Goal: Task Accomplishment & Management: Manage account settings

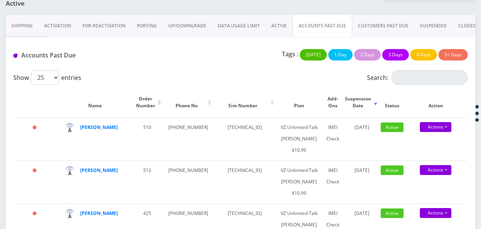
scroll to position [69, 0]
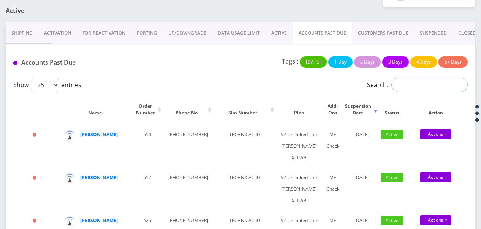
click at [412, 84] on input "Search:" at bounding box center [429, 84] width 76 height 14
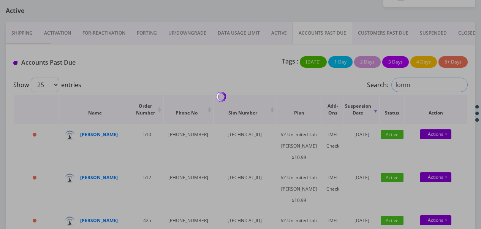
scroll to position [13, 0]
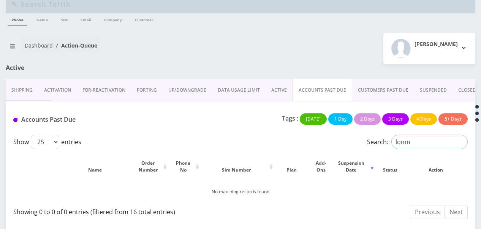
type input "lomn"
click at [286, 88] on link "ACTIVE" at bounding box center [278, 90] width 27 height 22
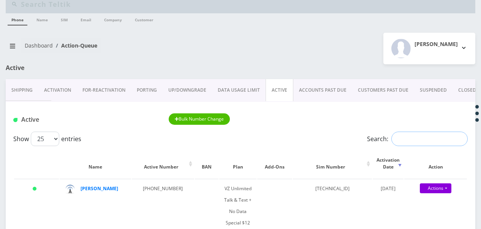
click at [411, 142] on input "Search:" at bounding box center [429, 138] width 76 height 14
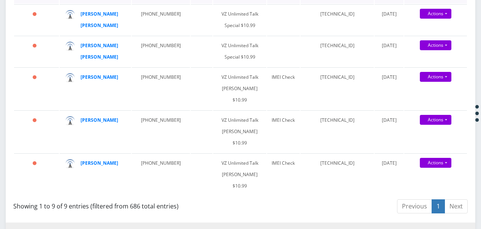
scroll to position [316, 0]
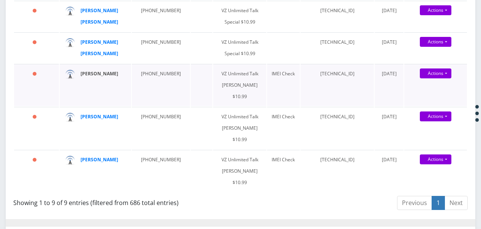
type input "lom"
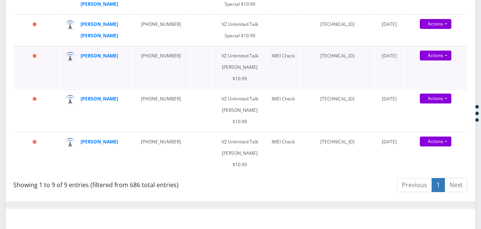
scroll to position [354, 0]
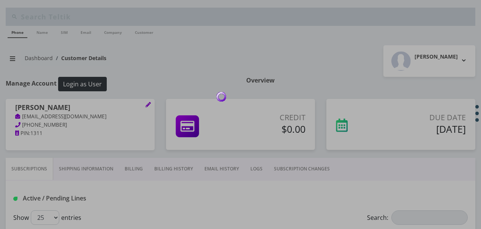
select select "366"
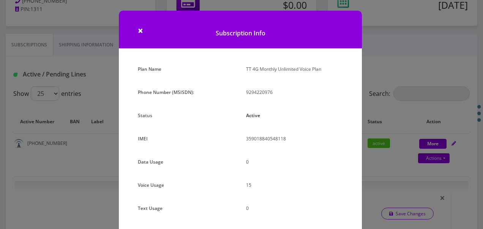
click at [388, 92] on div "× Subscription Info Plan Name TT 4G Monthly Unlimited Voice Plan Phone Number (…" at bounding box center [241, 114] width 483 height 229
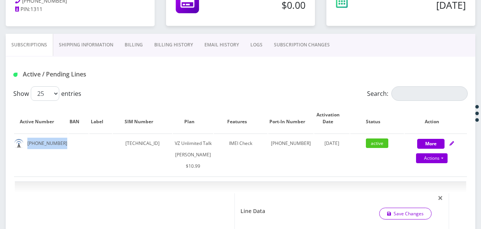
drag, startPoint x: 27, startPoint y: 142, endPoint x: 68, endPoint y: 149, distance: 41.5
drag, startPoint x: 68, startPoint y: 149, endPoint x: 48, endPoint y: 142, distance: 20.5
copy td "[PHONE_NUMBER]"
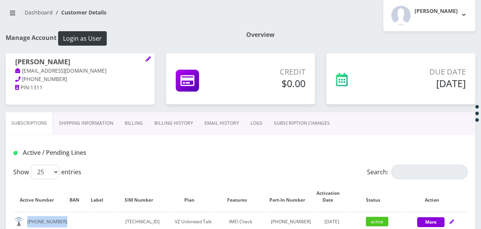
scroll to position [124, 0]
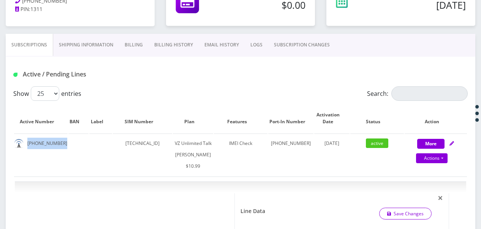
click at [137, 51] on link "Billing" at bounding box center [134, 45] width 30 height 22
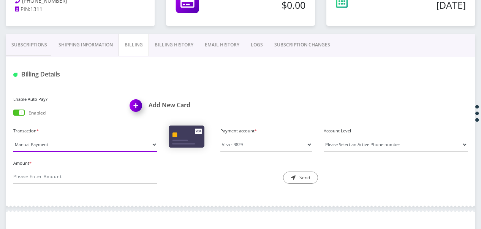
click at [95, 145] on select "Manual Payment Custom Charge Manual Credit Custom Invoice" at bounding box center [85, 144] width 144 height 14
select select "Custom Charge"
click at [13, 137] on select "Manual Payment Custom Charge Manual Credit Custom Invoice" at bounding box center [85, 144] width 144 height 14
click at [132, 163] on label "Amount *" at bounding box center [85, 163] width 144 height 6
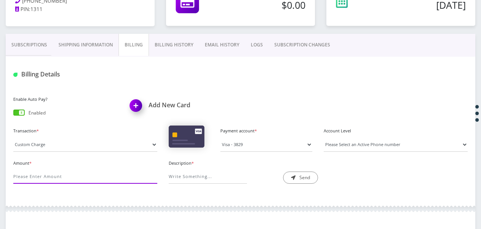
click at [132, 169] on input "Amount *" at bounding box center [85, 176] width 144 height 14
click at [335, 139] on select "Please Select an Active Phone number [PHONE_NUMBER]" at bounding box center [396, 144] width 144 height 14
select select "99339"
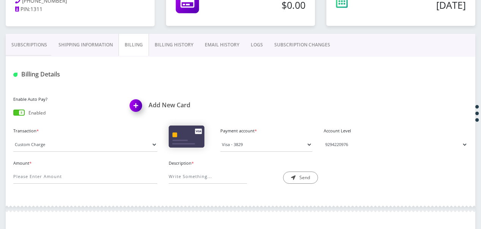
click at [324, 137] on select "Please Select an Active Phone number [PHONE_NUMBER]" at bounding box center [396, 144] width 144 height 14
click at [99, 175] on input "Amount *" at bounding box center [85, 176] width 144 height 14
click at [100, 175] on input "10" at bounding box center [85, 176] width 144 height 14
type input "10"
click at [193, 170] on input "Description *" at bounding box center [208, 176] width 78 height 14
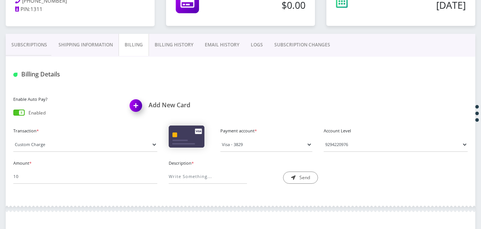
click at [176, 188] on div "Amount * 10 Description * Send" at bounding box center [241, 174] width 466 height 32
click at [177, 177] on input "Description *" at bounding box center [208, 176] width 78 height 14
type input "sim swap"
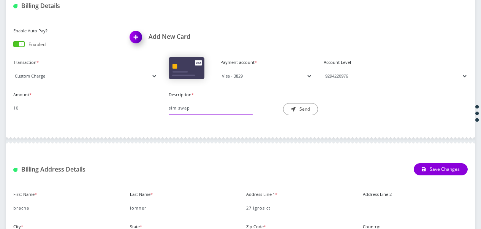
scroll to position [154, 0]
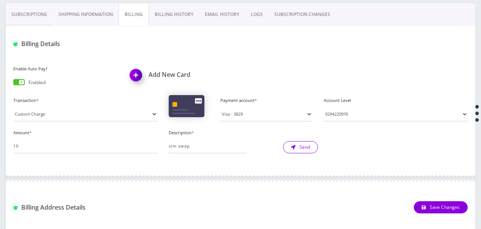
click at [304, 147] on button "Send" at bounding box center [300, 147] width 35 height 12
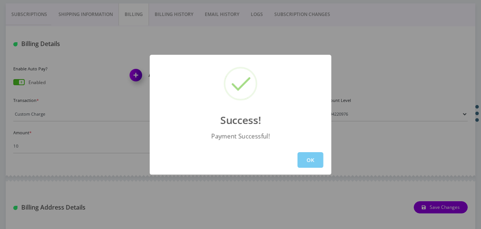
click at [305, 155] on button "OK" at bounding box center [310, 160] width 26 height 16
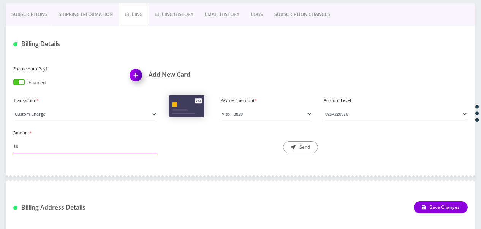
click at [91, 139] on input "10" at bounding box center [85, 146] width 144 height 14
click at [166, 14] on link "Billing History" at bounding box center [174, 14] width 50 height 22
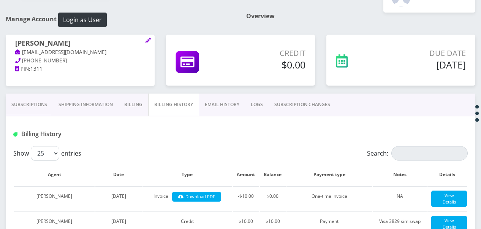
scroll to position [40, 0]
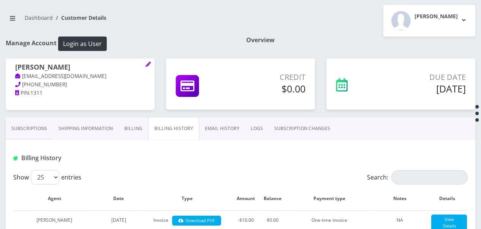
click at [37, 122] on link "Subscriptions" at bounding box center [29, 128] width 47 height 22
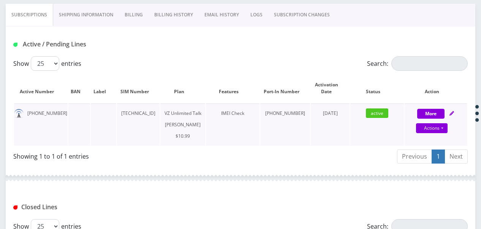
scroll to position [154, 0]
drag, startPoint x: 26, startPoint y: 112, endPoint x: 58, endPoint y: 109, distance: 32.0
click at [58, 109] on td "[PHONE_NUMBER]" at bounding box center [41, 124] width 54 height 42
drag, startPoint x: 58, startPoint y: 109, endPoint x: 51, endPoint y: 112, distance: 7.5
copy td "[PHONE_NUMBER]"
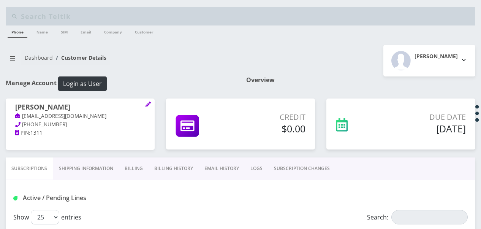
scroll to position [0, 0]
